Goal: Book appointment/travel/reservation

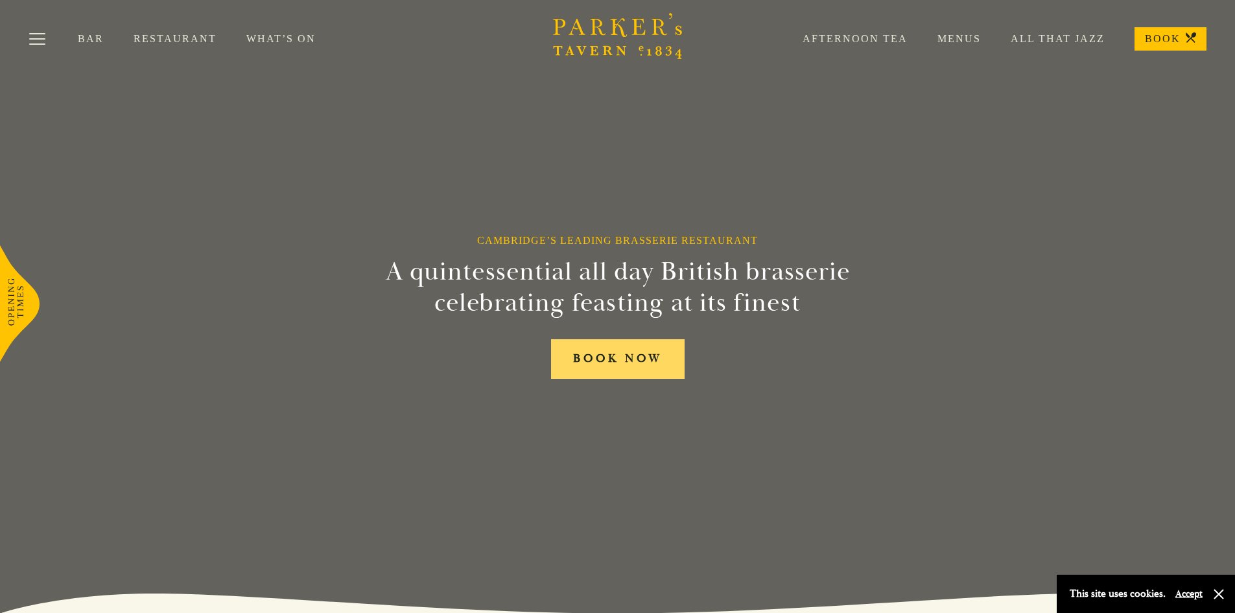
click at [604, 357] on link "BOOK NOW" at bounding box center [618, 359] width 134 height 40
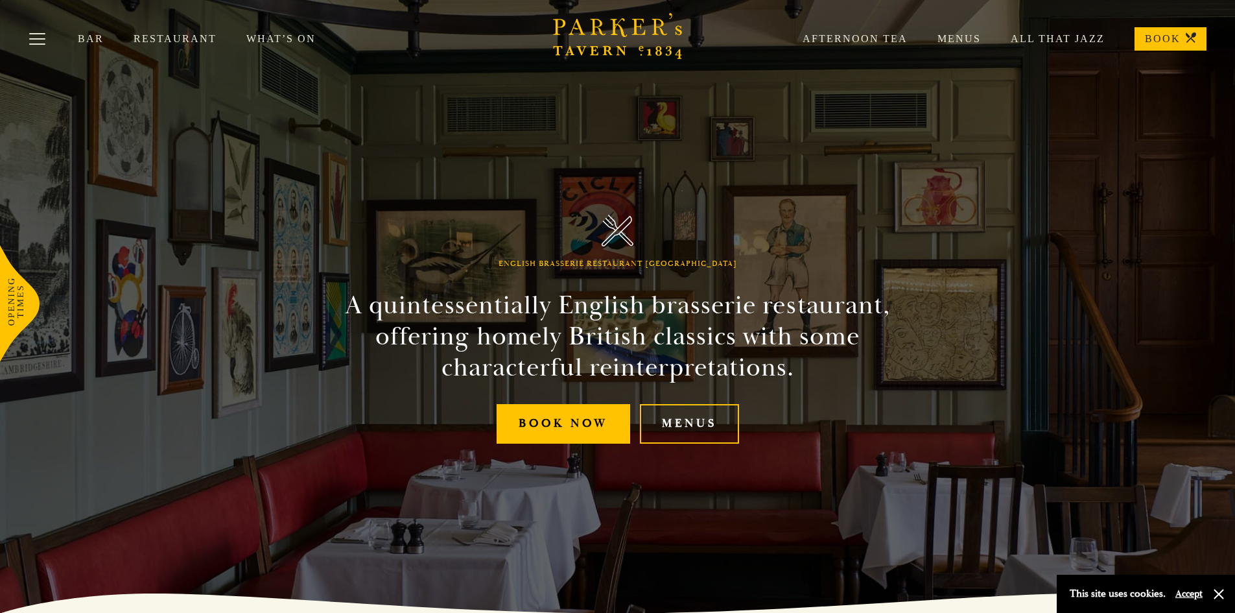
drag, startPoint x: 529, startPoint y: 297, endPoint x: 562, endPoint y: 23, distance: 275.6
click at [26, 36] on button "Toggle navigation" at bounding box center [37, 41] width 55 height 55
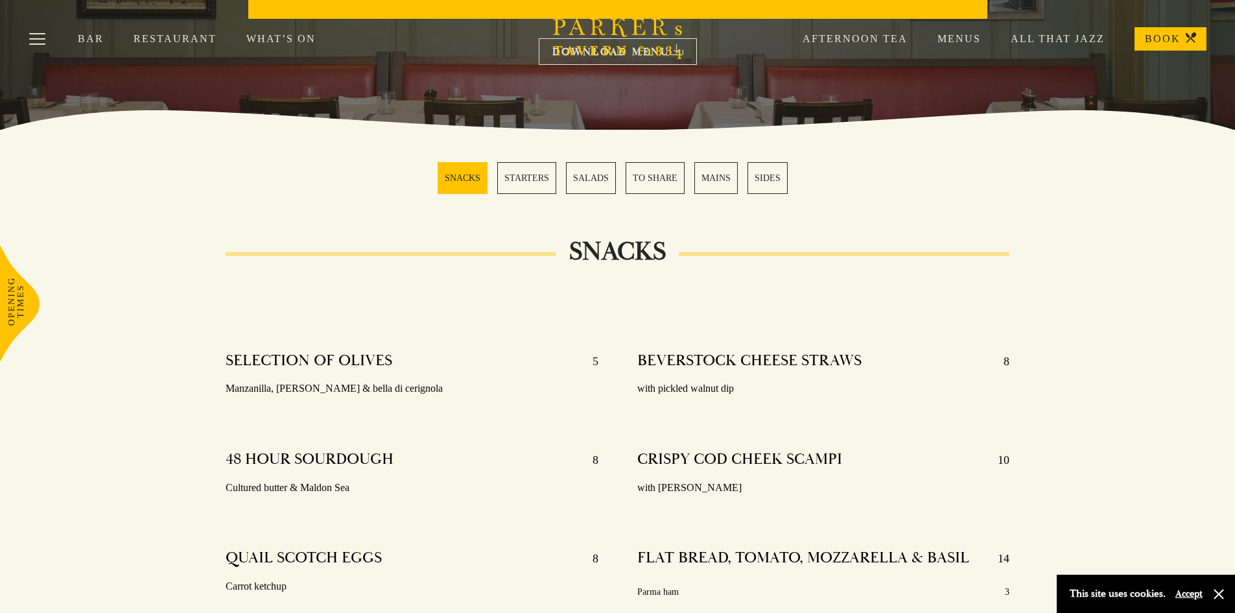
click at [718, 173] on link "MAINS" at bounding box center [715, 178] width 43 height 32
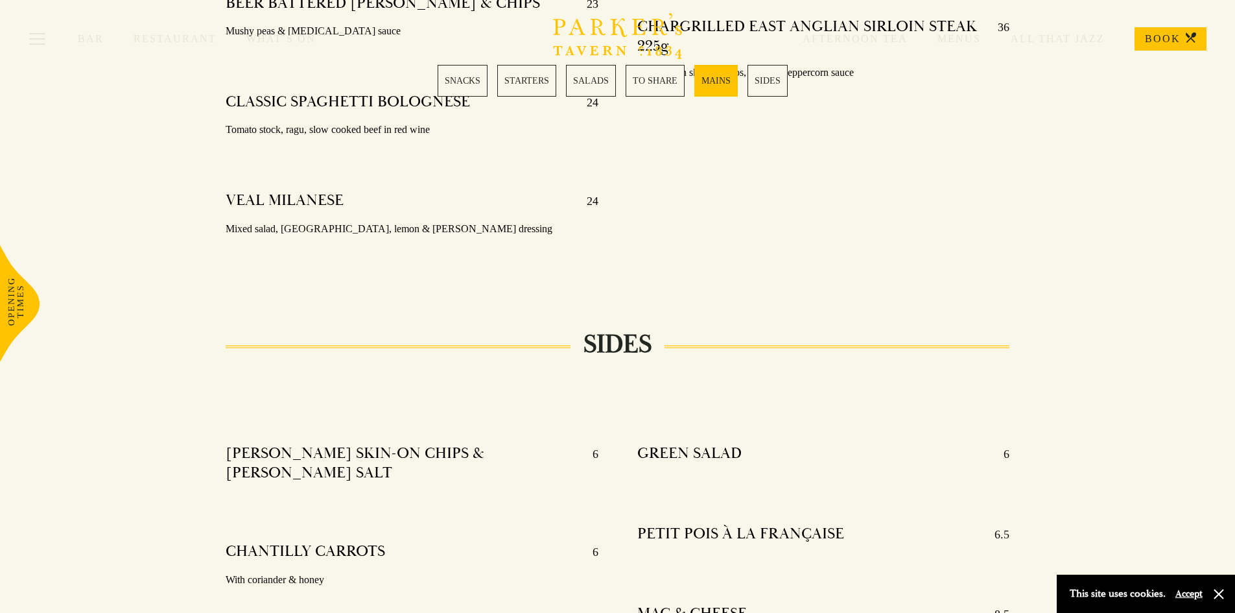
scroll to position [2774, 0]
